Goal: Task Accomplishment & Management: Use online tool/utility

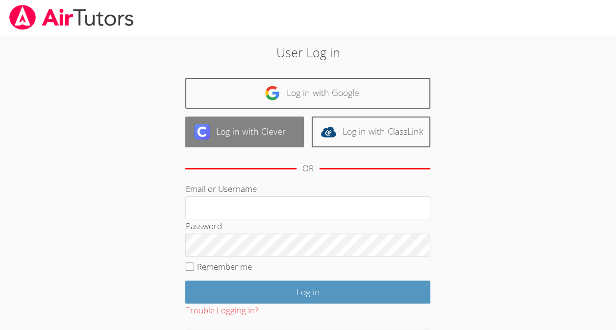
click at [263, 123] on link "Log in with Clever" at bounding box center [244, 132] width 119 height 31
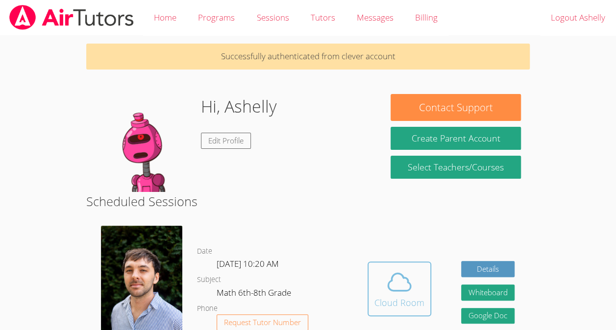
click at [383, 296] on span at bounding box center [400, 282] width 50 height 27
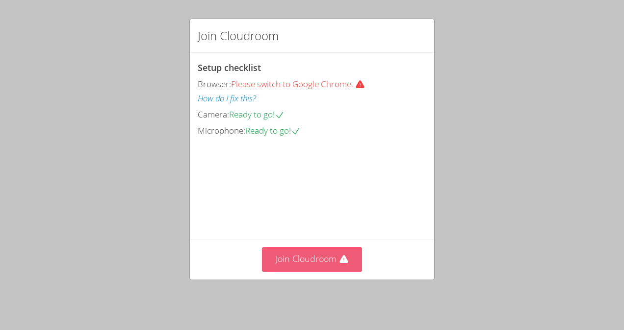
click at [320, 254] on button "Join Cloudroom" at bounding box center [312, 260] width 101 height 24
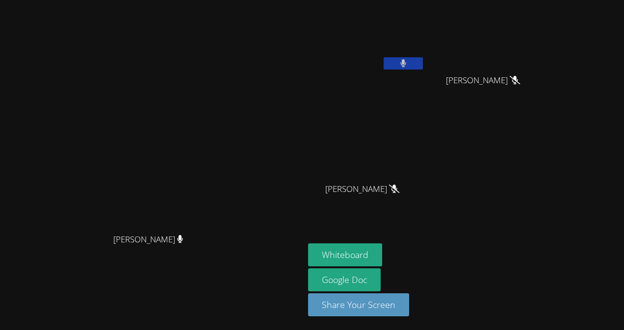
click at [423, 63] on button at bounding box center [402, 63] width 39 height 12
click at [423, 61] on button at bounding box center [402, 63] width 39 height 12
click at [406, 62] on icon at bounding box center [403, 63] width 6 height 8
click at [425, 55] on video at bounding box center [366, 37] width 117 height 66
click at [408, 66] on icon at bounding box center [403, 63] width 10 height 8
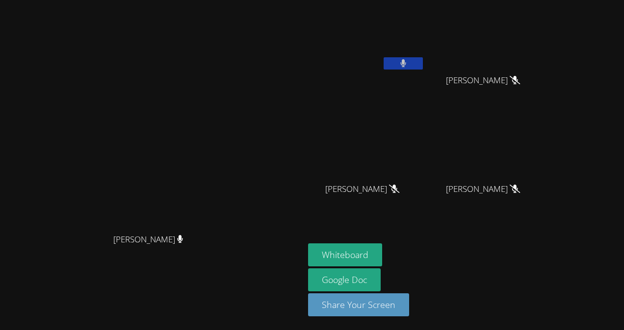
click at [423, 66] on button at bounding box center [402, 63] width 39 height 12
click at [408, 61] on icon at bounding box center [403, 63] width 10 height 8
click at [406, 61] on icon at bounding box center [403, 63] width 6 height 8
click at [398, 61] on icon at bounding box center [403, 63] width 10 height 8
click at [388, 69] on button at bounding box center [402, 63] width 39 height 12
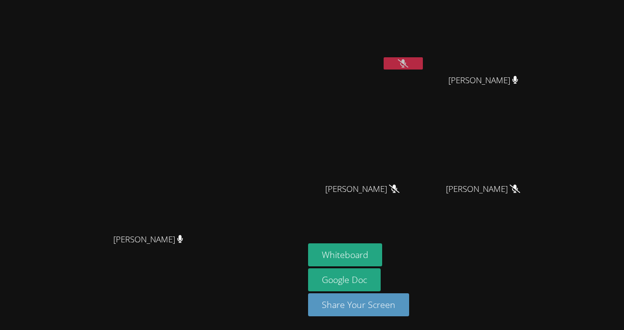
click at [388, 69] on video at bounding box center [366, 37] width 117 height 66
click at [423, 63] on button at bounding box center [402, 63] width 39 height 12
click at [191, 162] on video at bounding box center [151, 145] width 147 height 167
drag, startPoint x: 191, startPoint y: 162, endPoint x: 182, endPoint y: 115, distance: 47.3
click at [182, 115] on video at bounding box center [151, 145] width 147 height 167
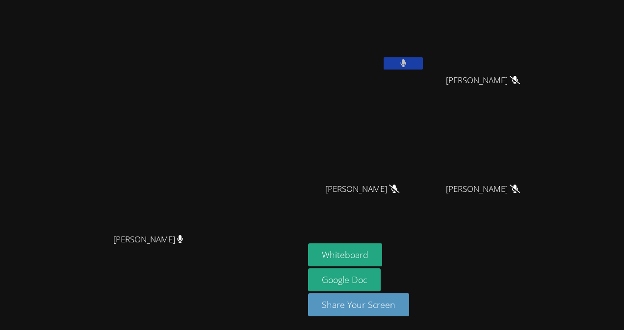
click at [394, 62] on button at bounding box center [402, 63] width 39 height 12
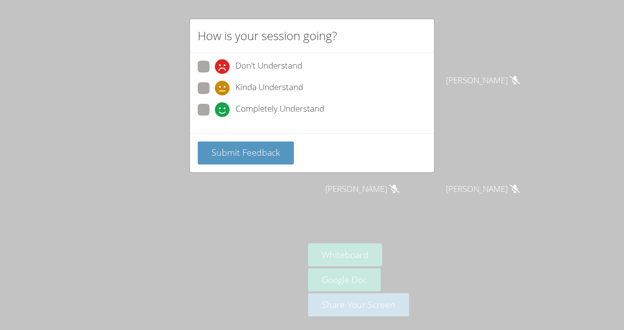
click at [223, 108] on icon at bounding box center [222, 109] width 15 height 15
click at [223, 108] on input "Completely Understand" at bounding box center [219, 108] width 8 height 8
radio input "true"
click at [260, 149] on span "Submit Feedback" at bounding box center [245, 153] width 69 height 12
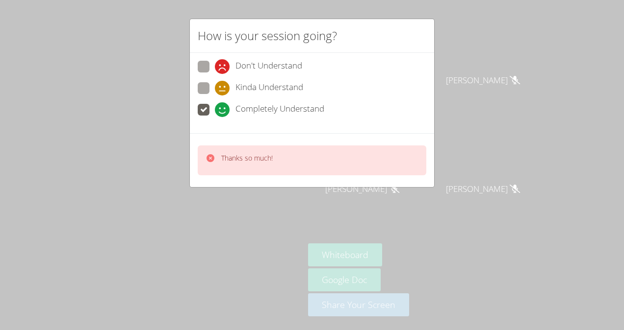
click at [206, 159] on icon at bounding box center [210, 158] width 10 height 10
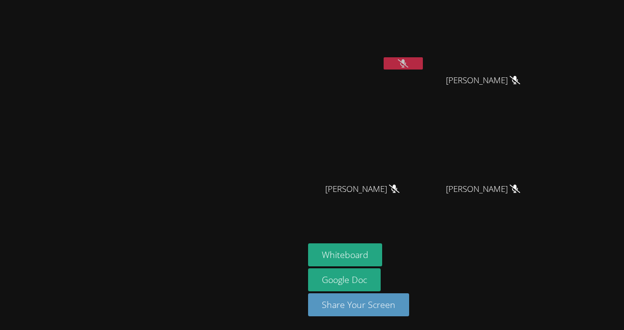
click at [210, 157] on video at bounding box center [151, 145] width 147 height 167
click at [408, 60] on icon at bounding box center [403, 63] width 10 height 8
click at [400, 62] on icon at bounding box center [403, 63] width 6 height 8
click at [401, 63] on button at bounding box center [402, 63] width 39 height 12
